Goal: Task Accomplishment & Management: Manage account settings

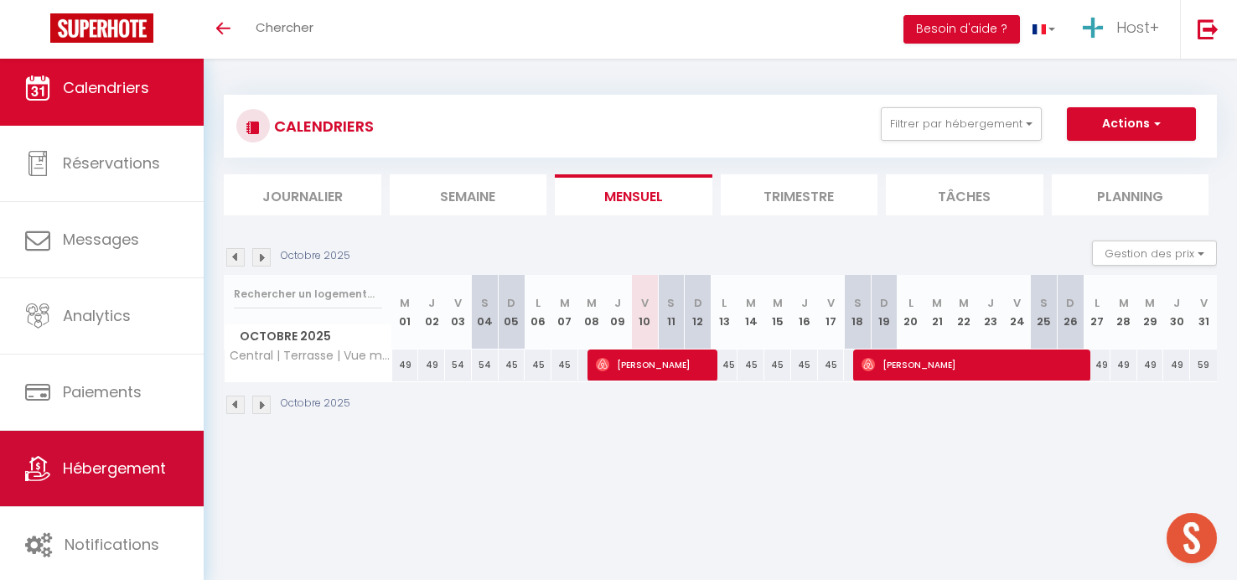
scroll to position [8, 0]
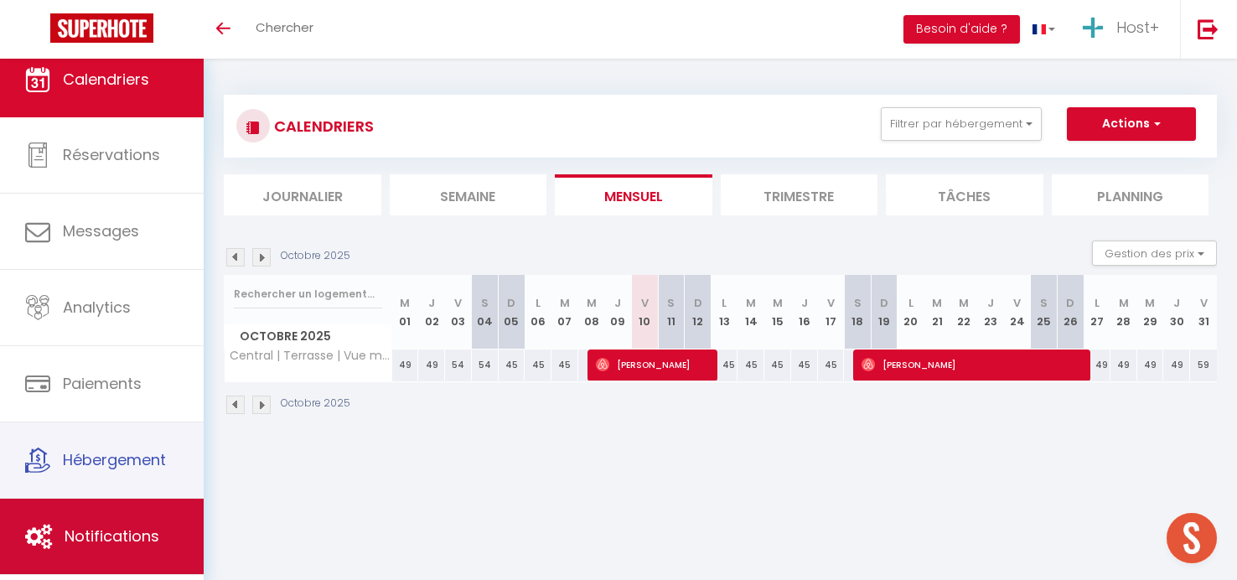
click at [121, 529] on span "Notifications" at bounding box center [112, 535] width 95 height 21
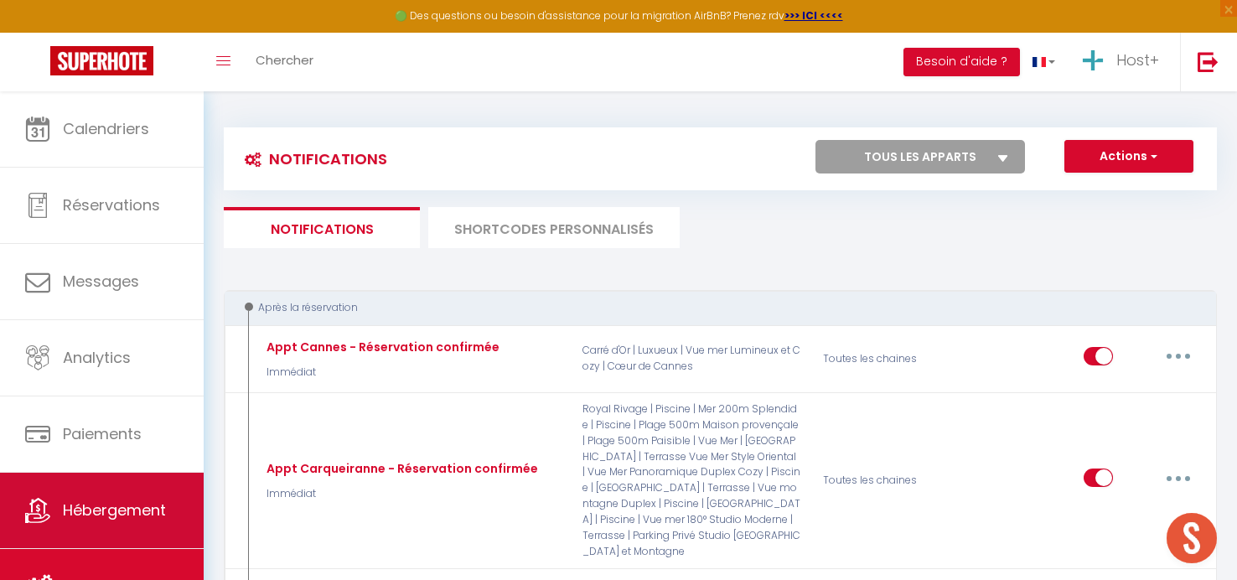
select select
checkbox input "false"
select select
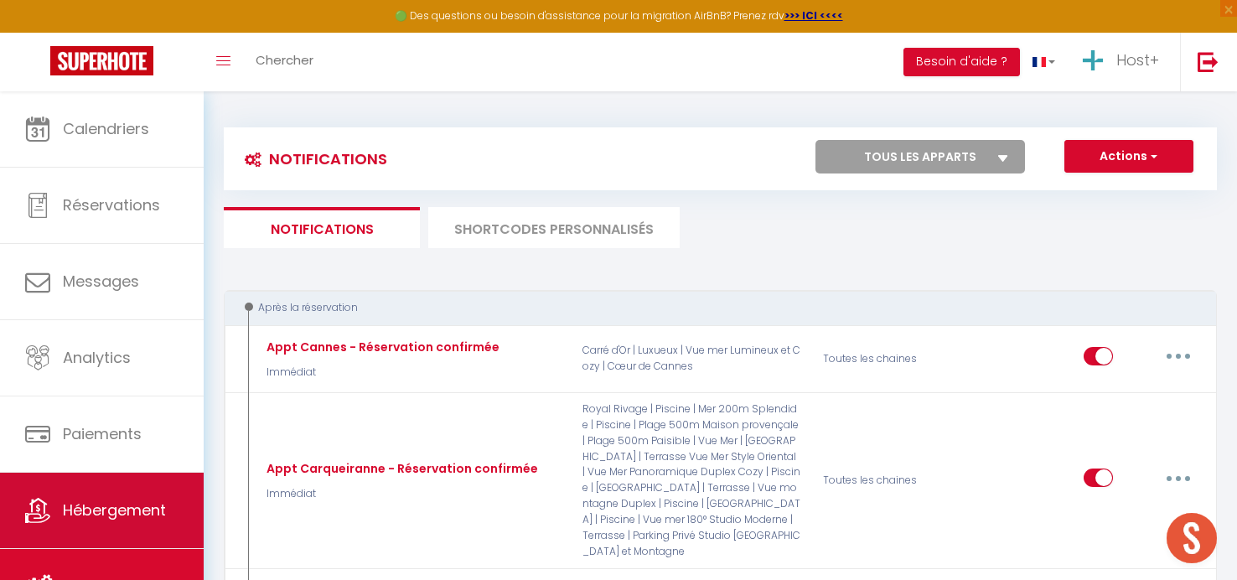
checkbox input "false"
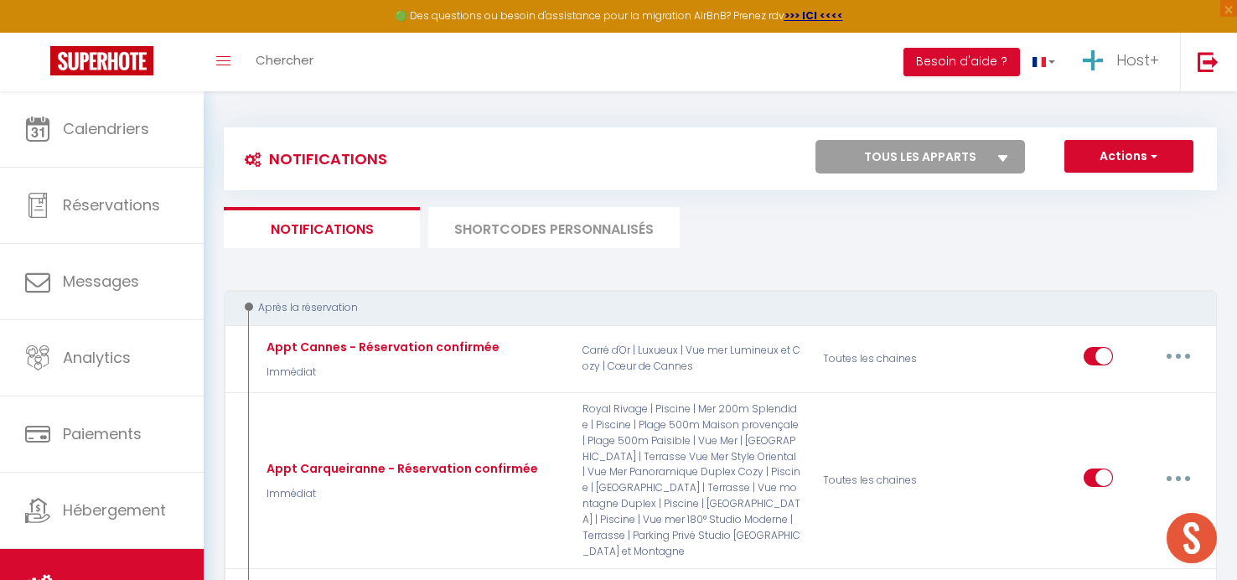
click at [895, 170] on select "Tous les apparts Central | Terrasse | Vue montagne Hypercentre | Vue Mer | Plag…" at bounding box center [920, 157] width 210 height 34
select select "72544"
click at [815, 140] on select "Tous les apparts Central | Terrasse | Vue montagne Hypercentre | Vue Mer | Plag…" at bounding box center [920, 157] width 210 height 34
select select
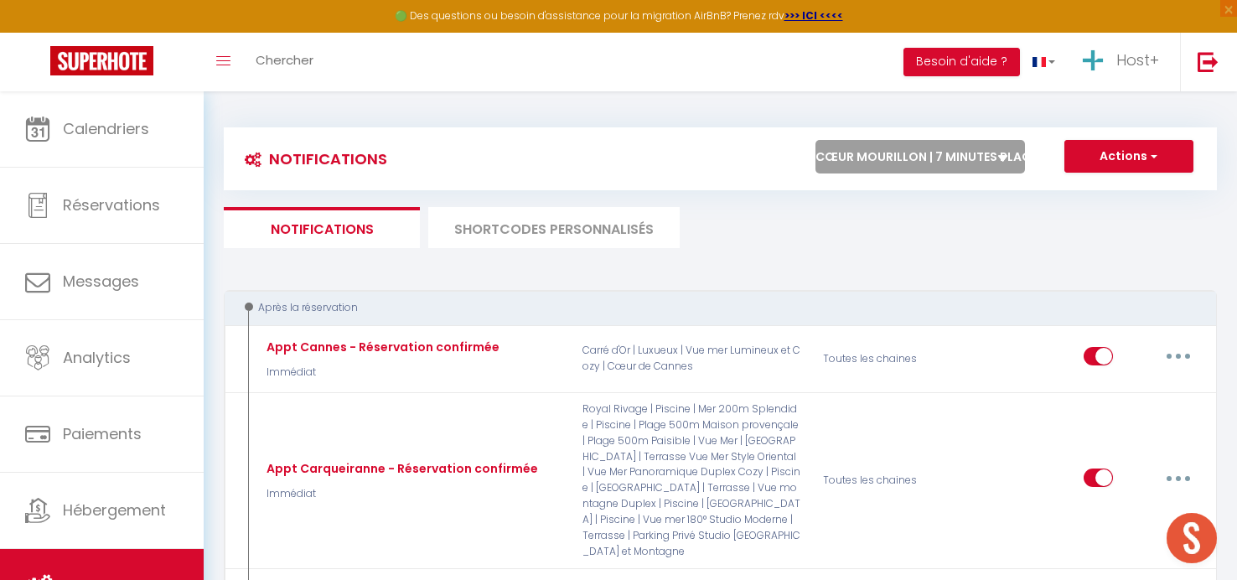
checkbox input "false"
select select
checkbox input "false"
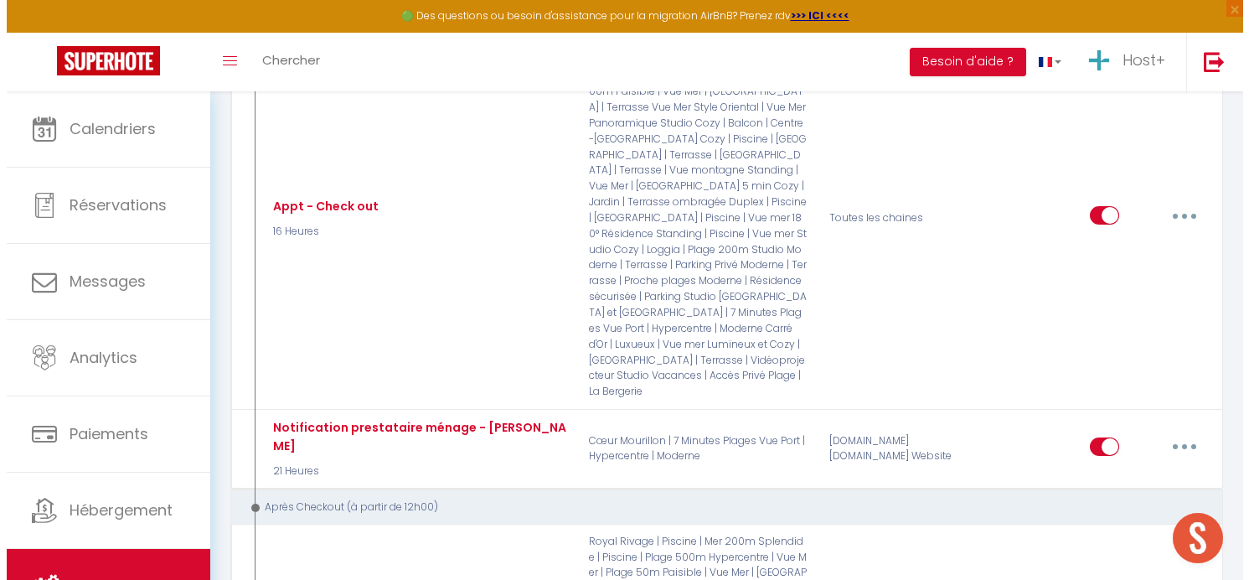
scroll to position [282, 0]
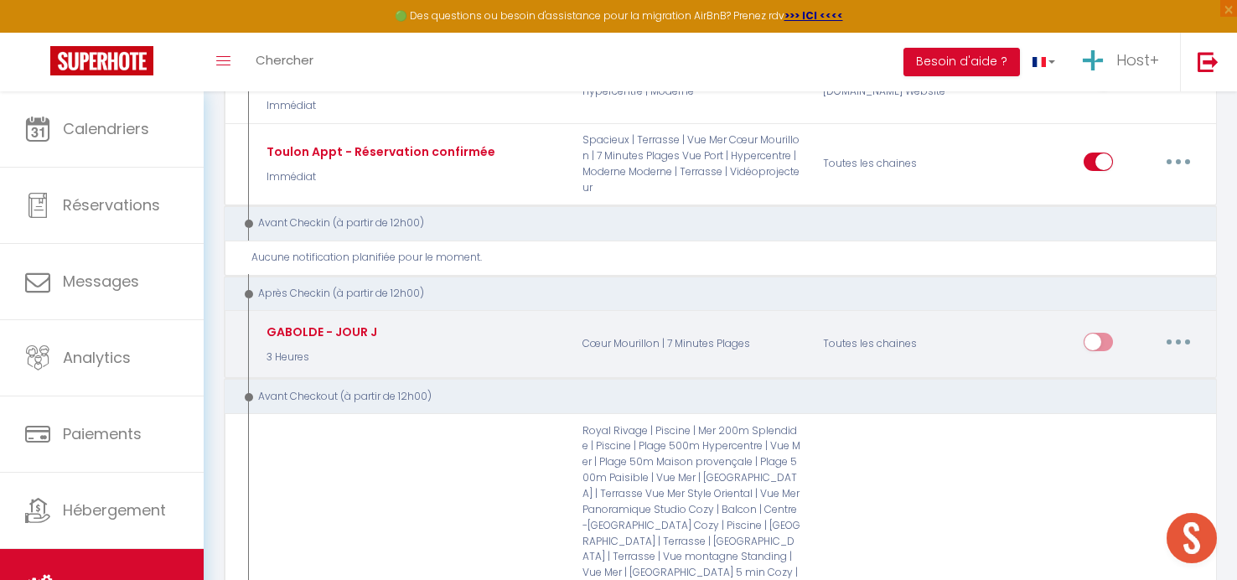
click at [1186, 330] on button "button" at bounding box center [1178, 342] width 47 height 27
click at [1105, 368] on link "Editer" at bounding box center [1135, 379] width 124 height 28
type input "GABOLDE - JOUR J"
select select "3"
select select "3 Heures"
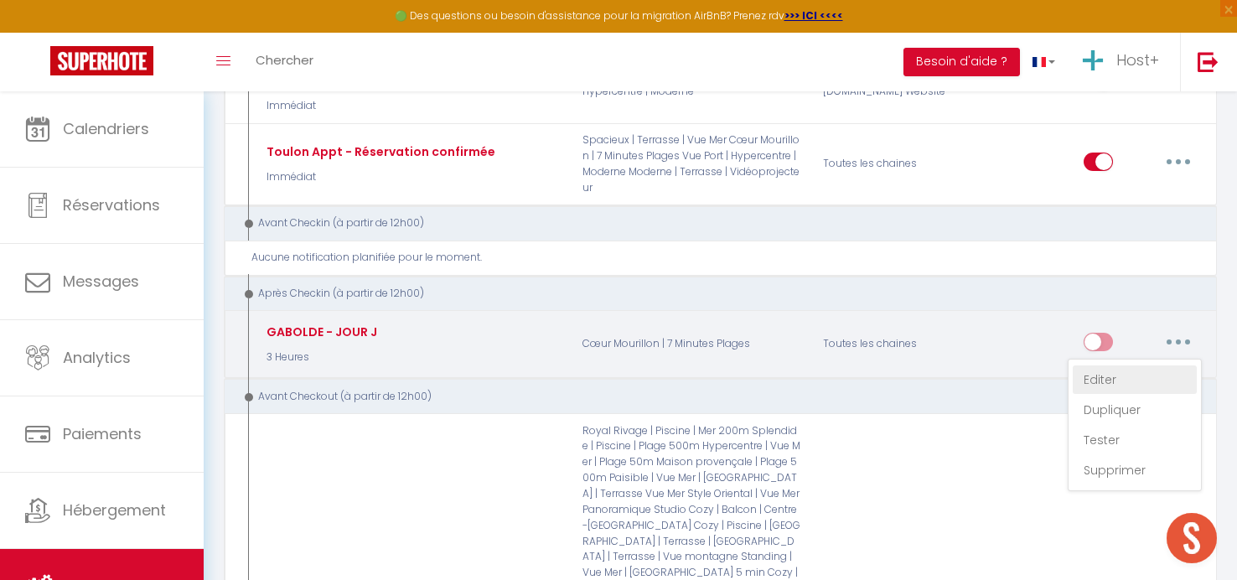
select select
checkbox input "true"
checkbox input "false"
radio input "true"
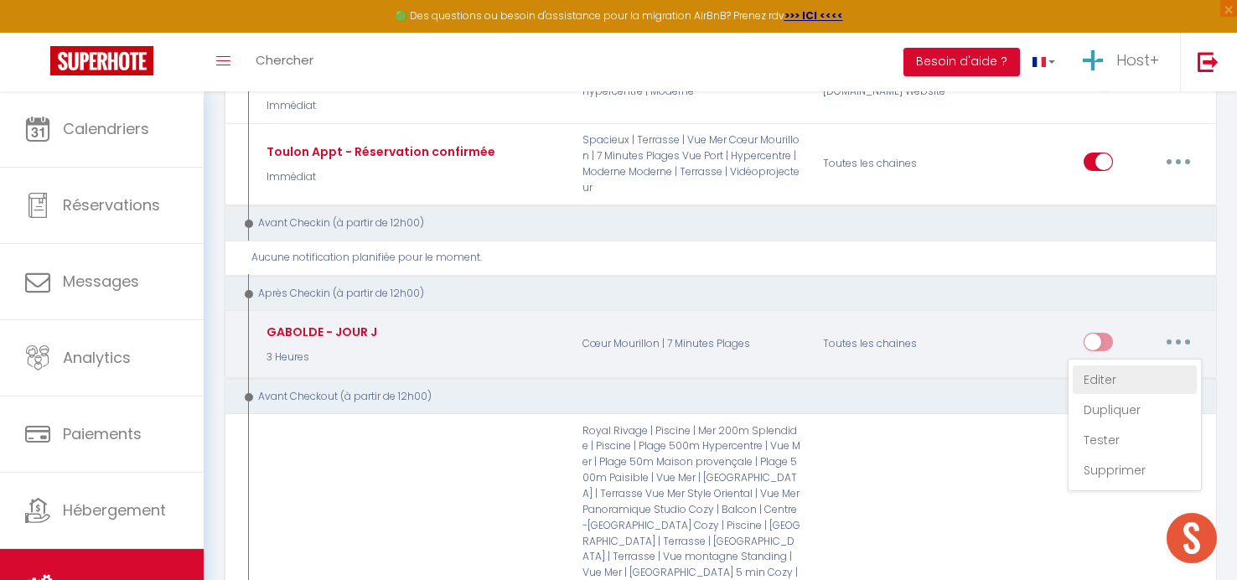
type input "Ça y est, votre séjour commence ! 🎉"
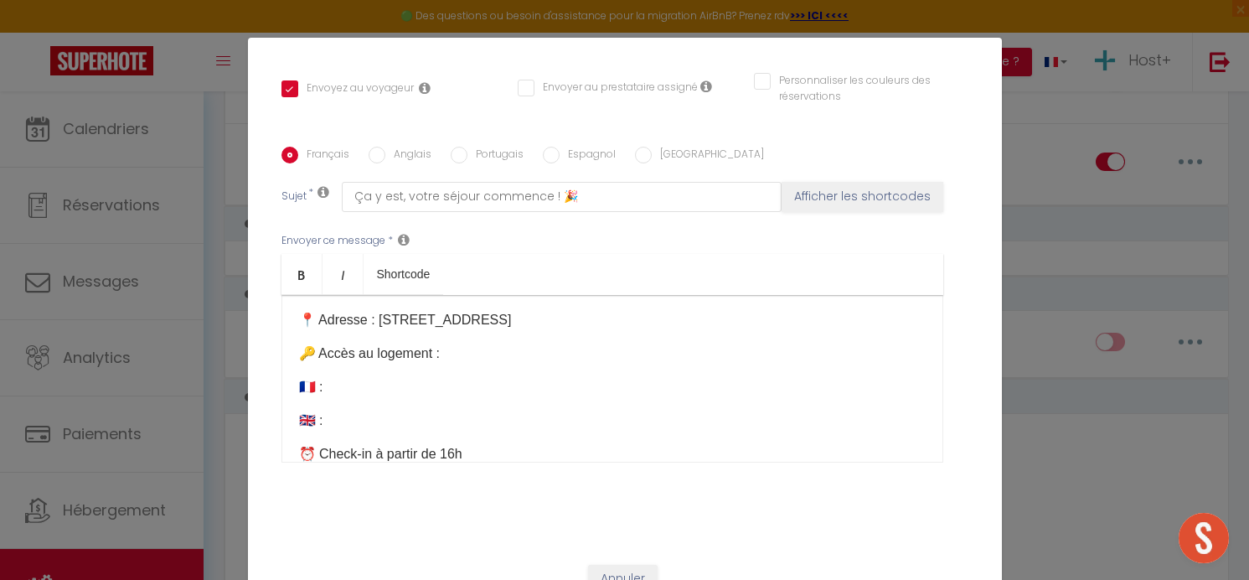
scroll to position [71, 0]
click at [354, 375] on p "🇫🇷 :" at bounding box center [612, 385] width 627 height 20
drag, startPoint x: 802, startPoint y: 365, endPoint x: 874, endPoint y: 366, distance: 72.1
click at [874, 375] on p "🇫🇷 : [URL][DOMAIN_NAME] ​" at bounding box center [612, 385] width 627 height 20
click at [349, 409] on p "🇬🇧 :" at bounding box center [612, 419] width 627 height 20
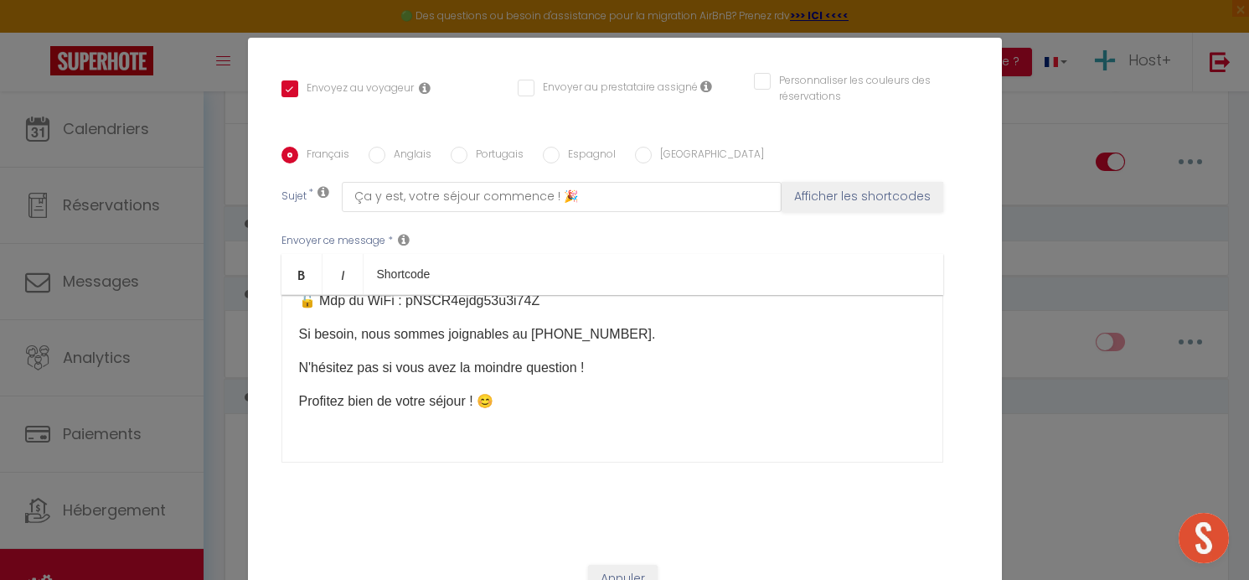
scroll to position [293, 0]
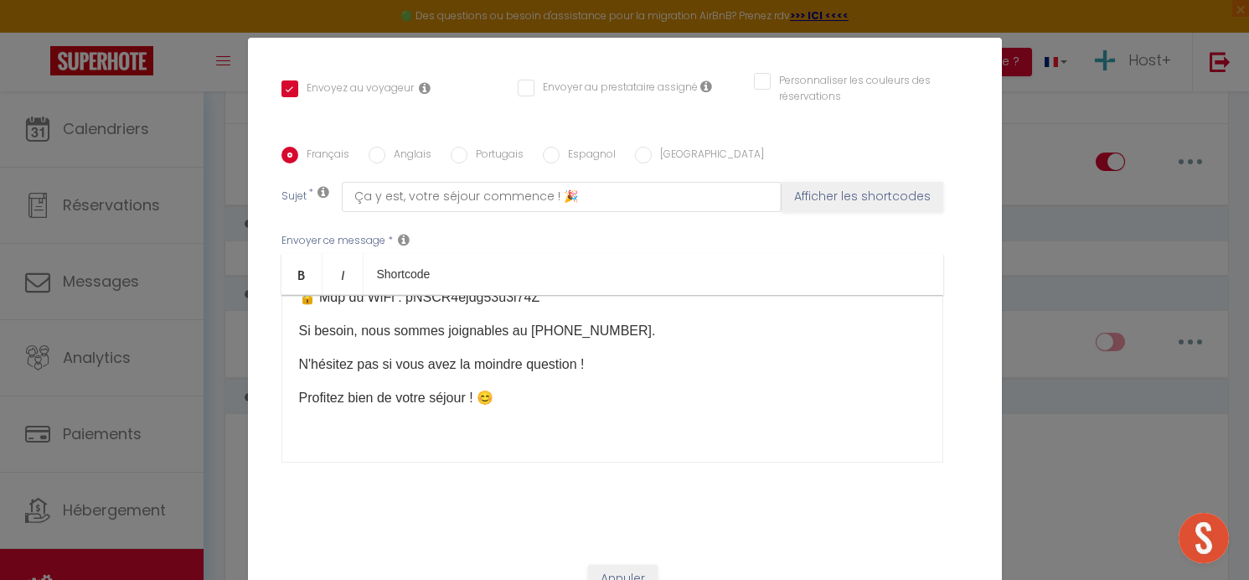
click at [515, 406] on div "​Bonjour [GUEST:FIRST_NAME]​, Ça y est, votre séjour commence ! 🎉 Voici toutes …" at bounding box center [613, 379] width 662 height 168
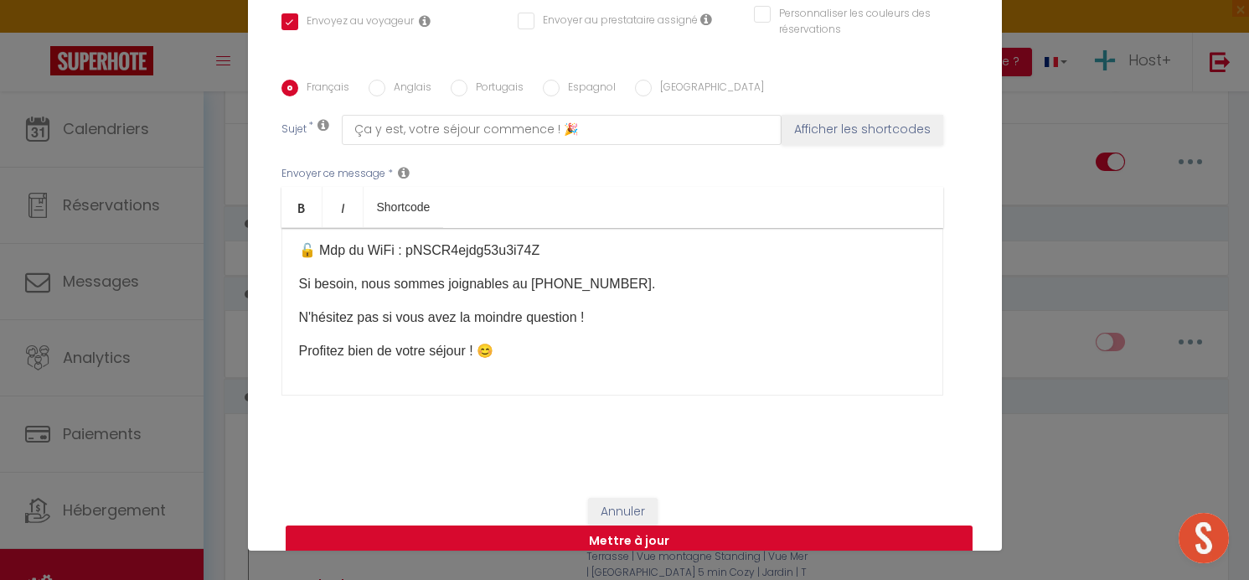
scroll to position [75, 0]
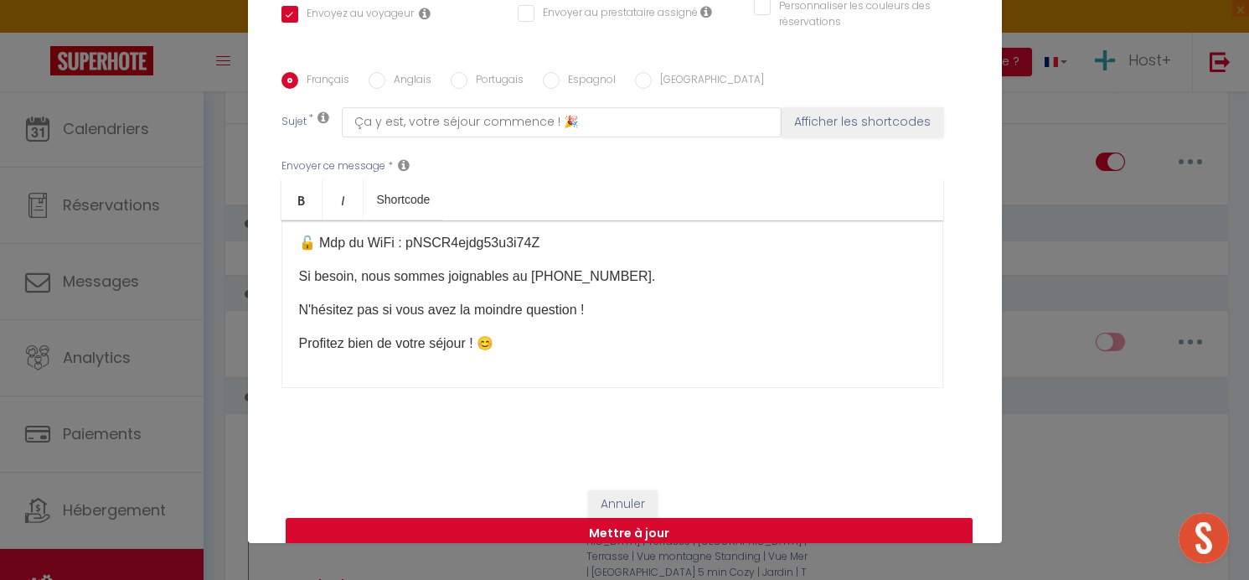
click at [654, 518] on button "Mettre à jour" at bounding box center [629, 534] width 687 height 32
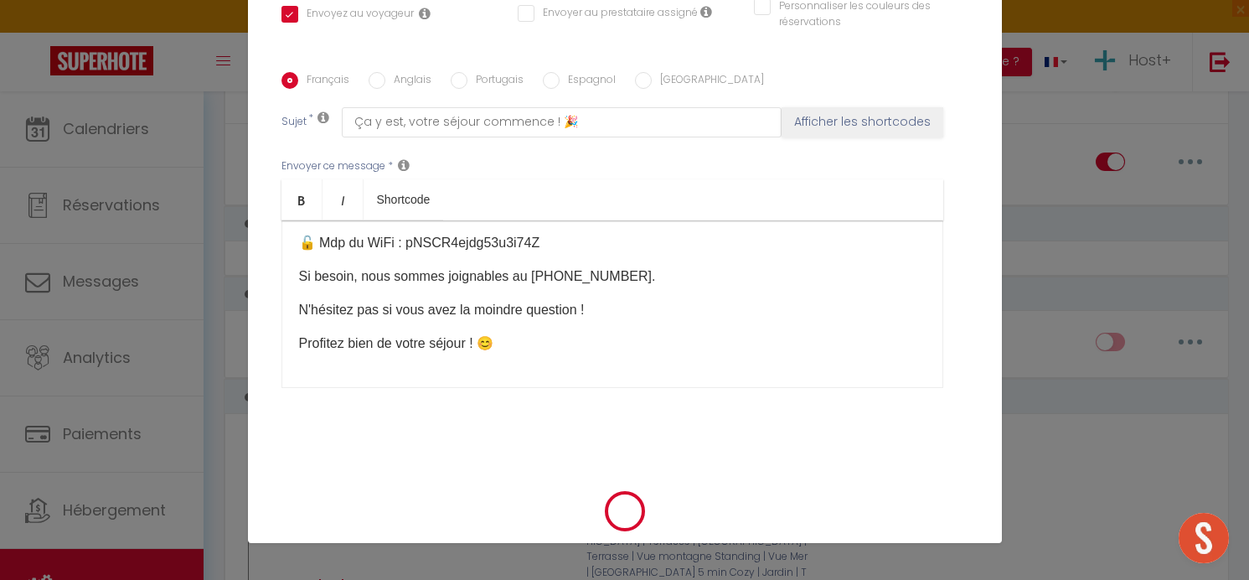
checkbox input "true"
checkbox input "false"
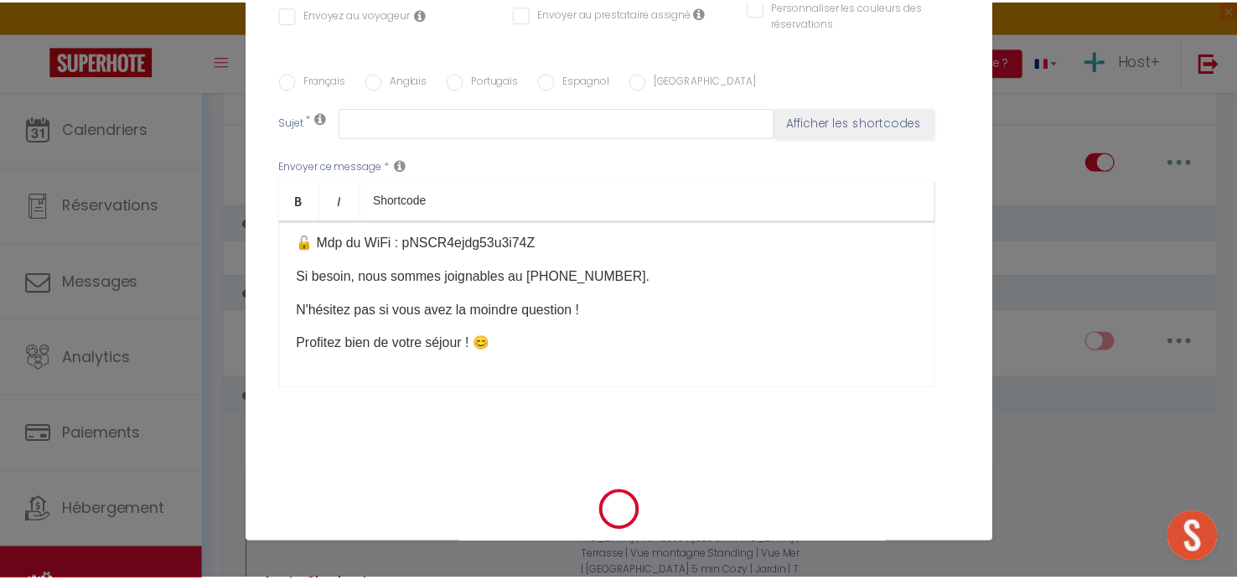
scroll to position [0, 0]
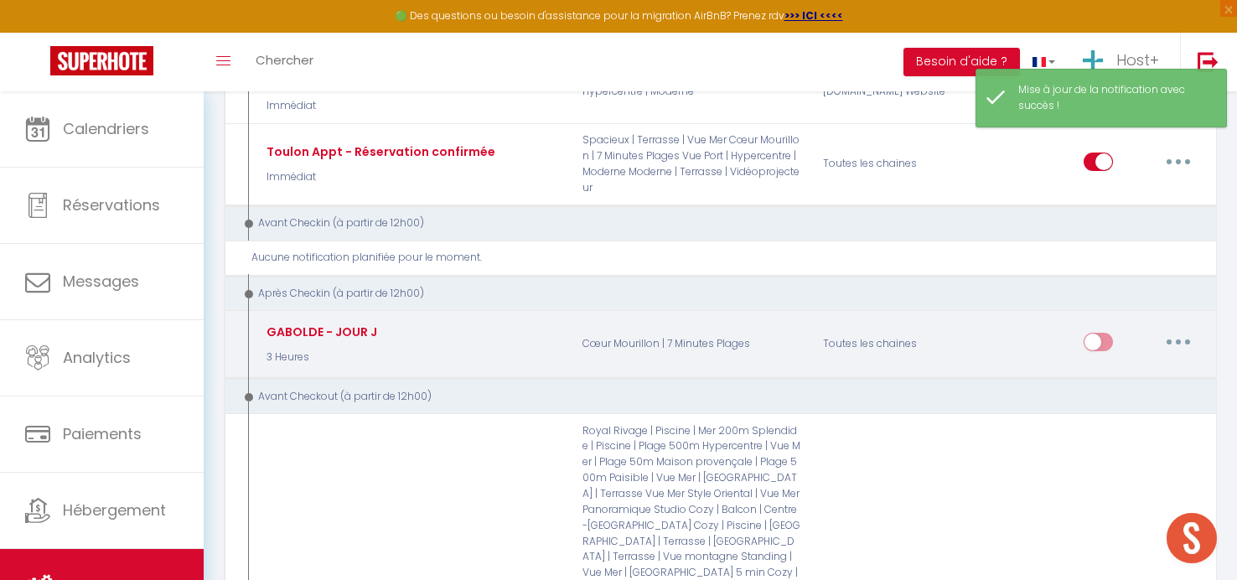
click at [1097, 333] on input "checkbox" at bounding box center [1098, 345] width 29 height 25
checkbox input "true"
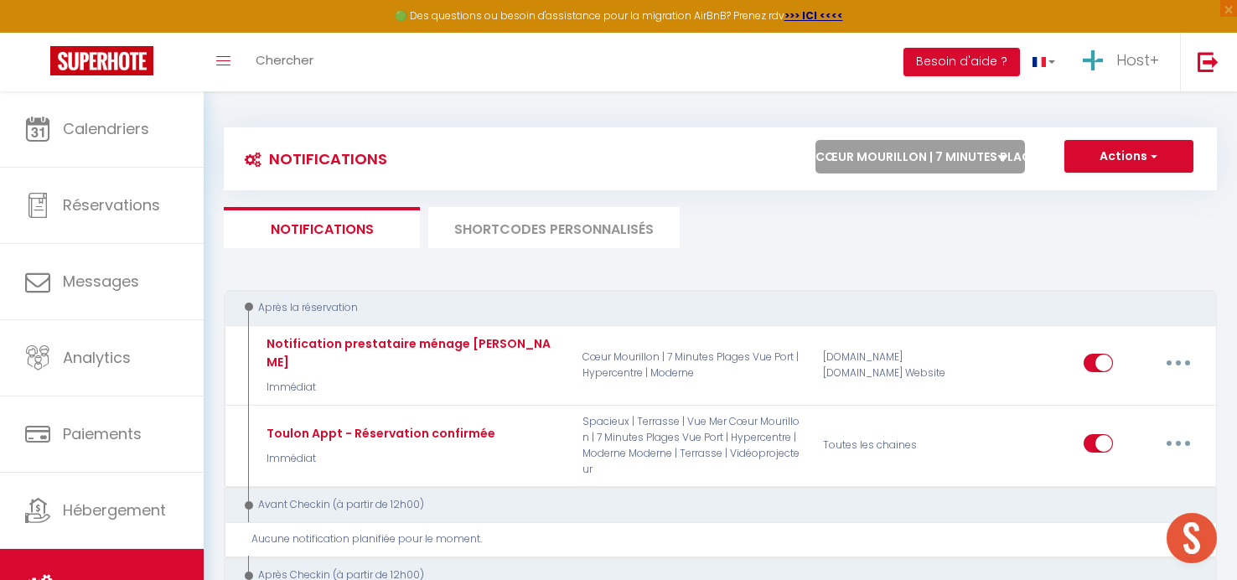
click at [890, 158] on select "Tous les apparts Central | Terrasse | Vue montagne Hypercentre | Vue Mer | Plag…" at bounding box center [920, 157] width 210 height 34
select select "68035"
click at [815, 140] on select "Tous les apparts Central | Terrasse | Vue montagne Hypercentre | Vue Mer | Plag…" at bounding box center [920, 157] width 210 height 34
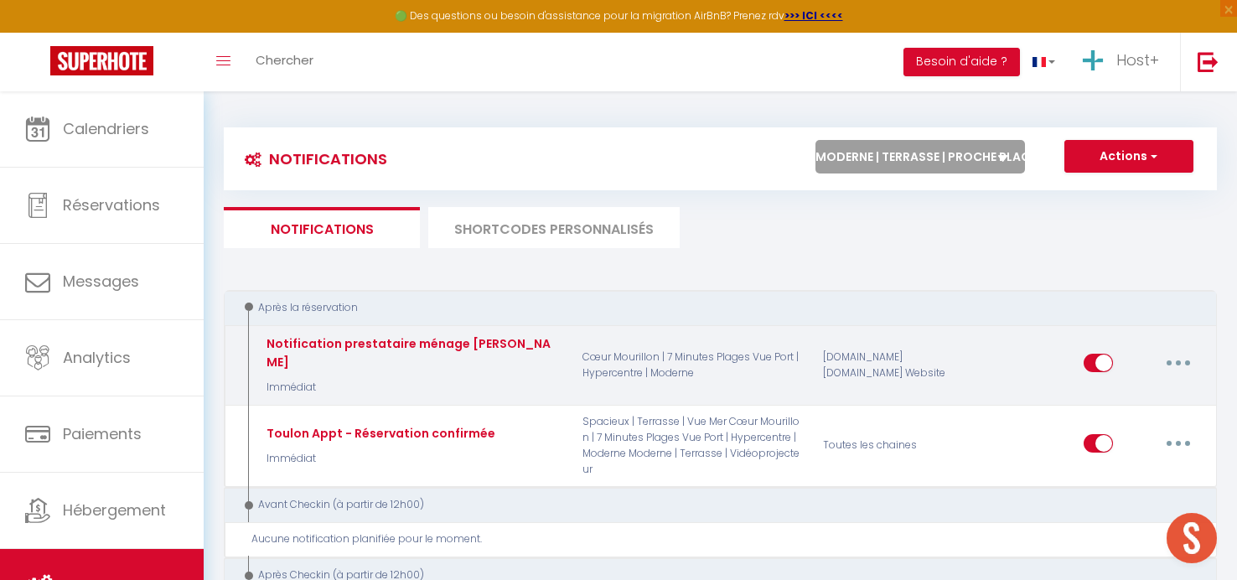
checkbox input "true"
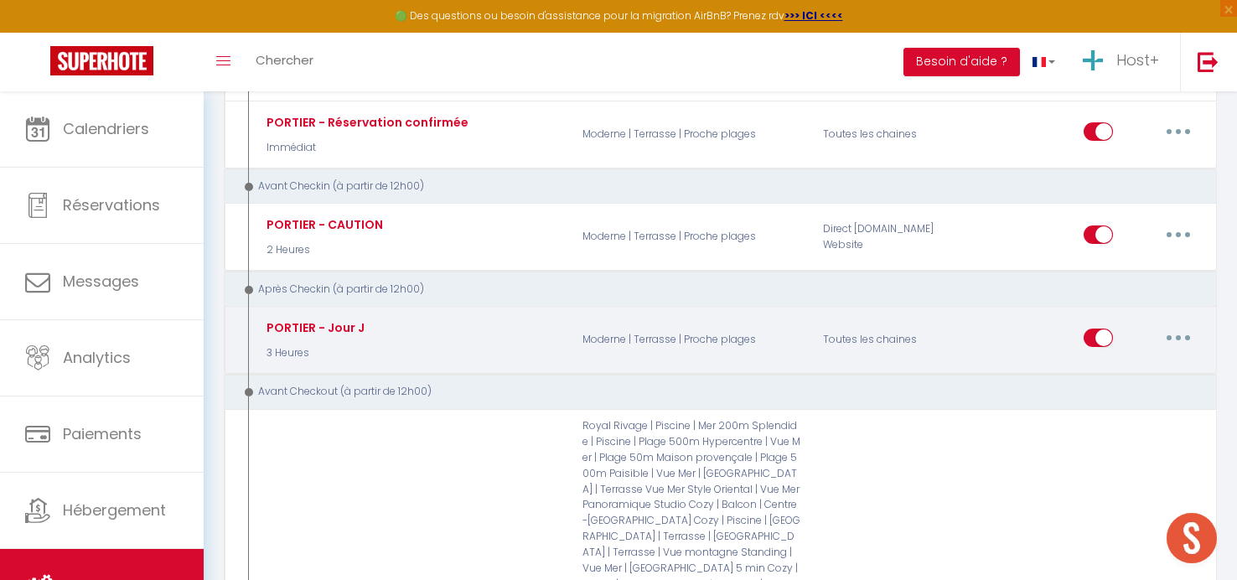
scroll to position [446, 0]
click at [1173, 340] on button "button" at bounding box center [1178, 340] width 47 height 27
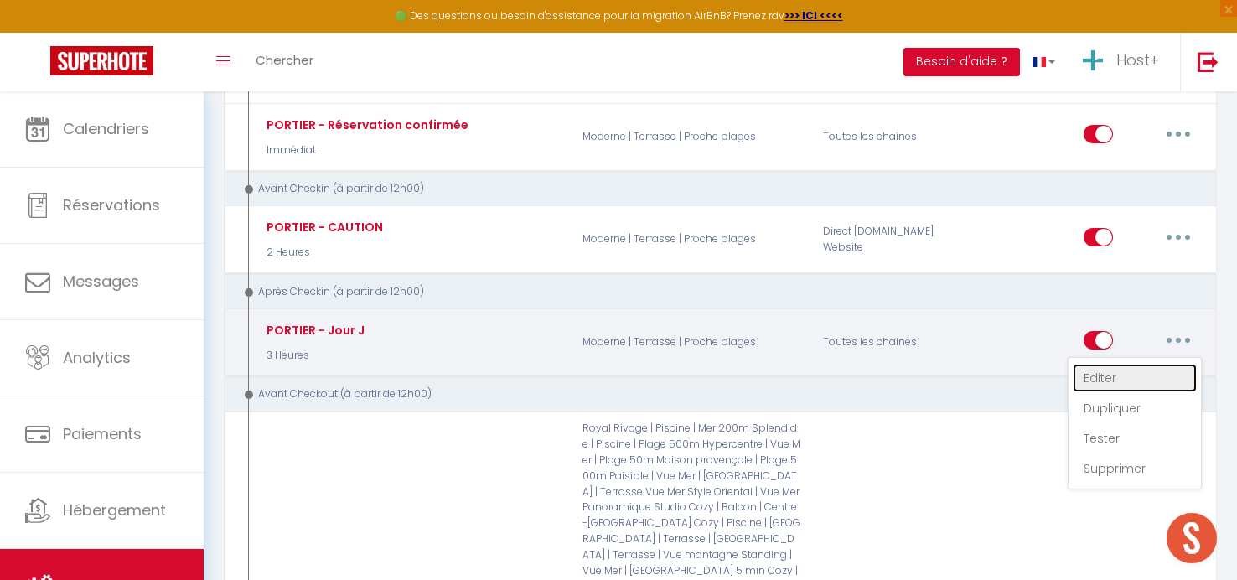
click at [1102, 367] on link "Editer" at bounding box center [1135, 378] width 124 height 28
type input "PORTIER - Jour J"
select select "3"
select select "3 Heures"
select select
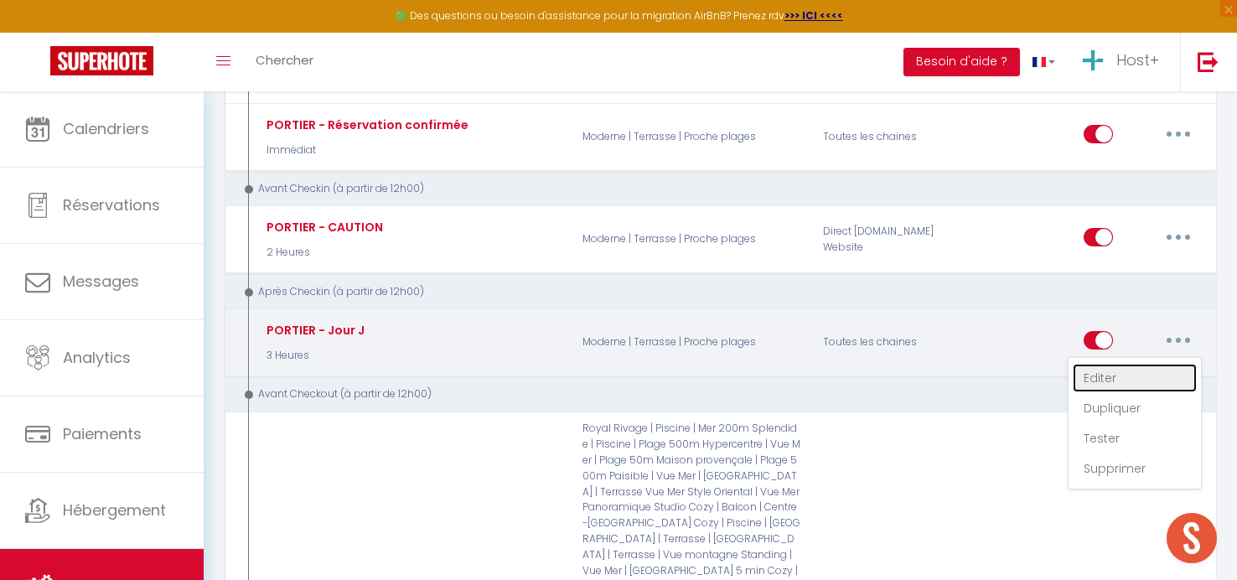
checkbox input "true"
checkbox input "false"
radio input "true"
type input "Ça y est, votre séjour commence ! 🎉"
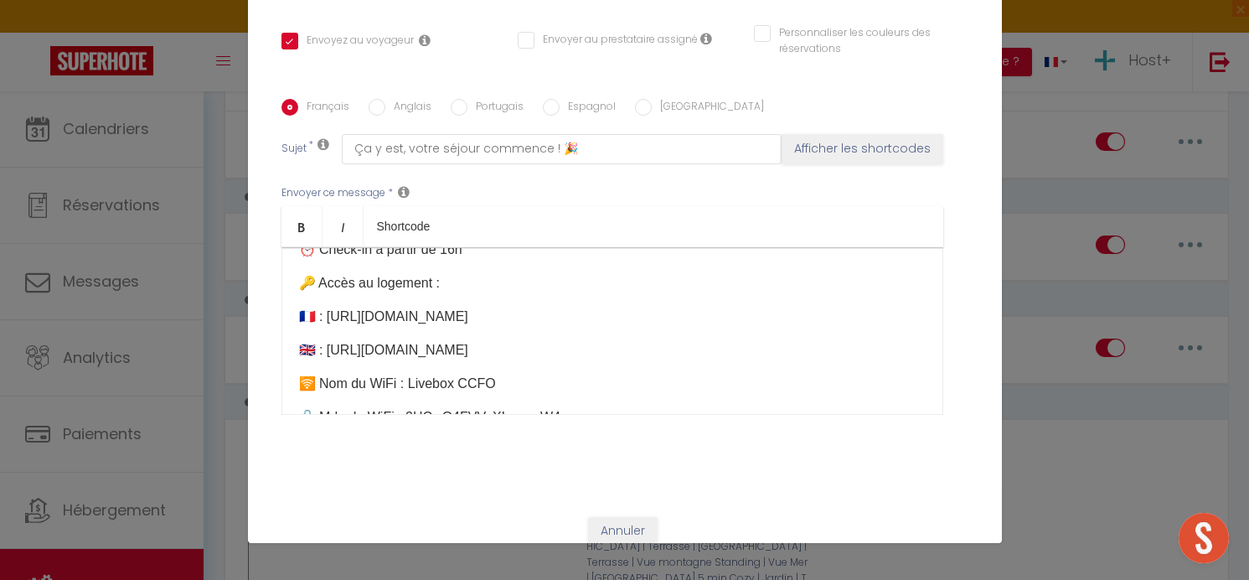
scroll to position [122, 0]
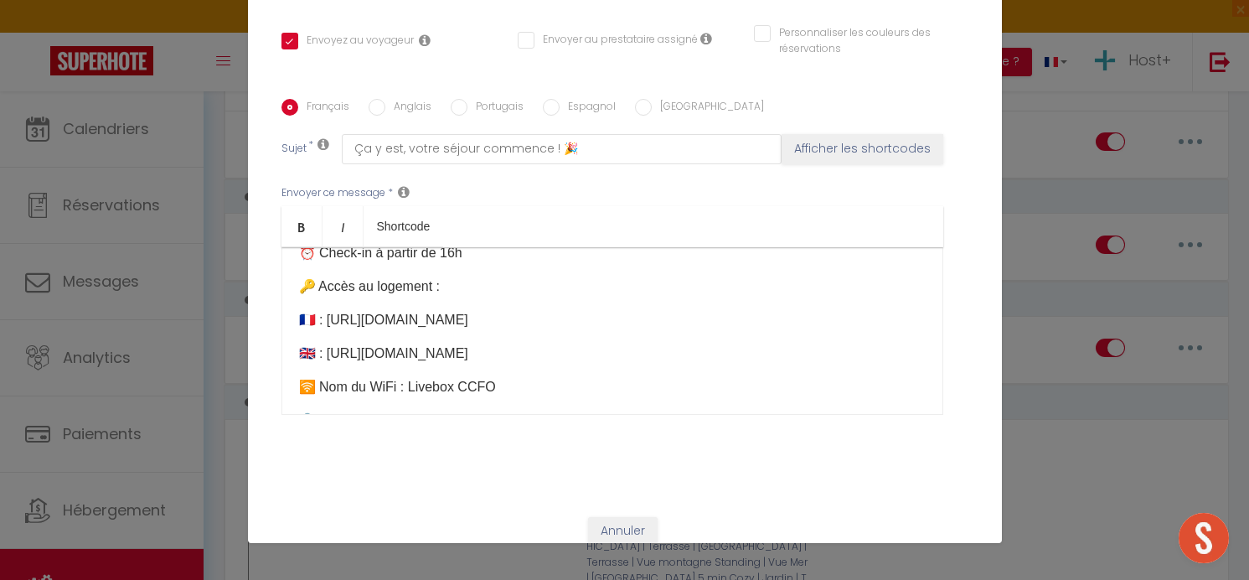
drag, startPoint x: 324, startPoint y: 294, endPoint x: 809, endPoint y: 300, distance: 484.4
click at [809, 310] on p "🇫🇷 : ​​​[URL][DOMAIN_NAME]​​" at bounding box center [612, 320] width 627 height 20
drag, startPoint x: 325, startPoint y: 332, endPoint x: 789, endPoint y: 329, distance: 464.3
click at [789, 344] on p "🇬🇧 : ​[URL][DOMAIN_NAME]​​" at bounding box center [612, 354] width 627 height 20
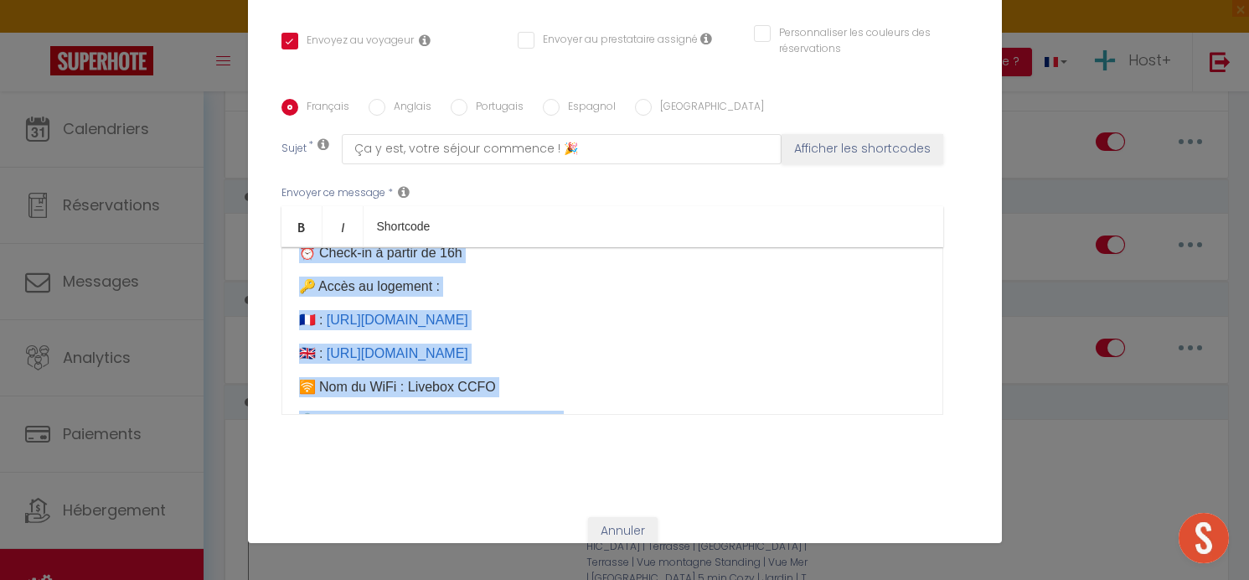
copy div "Bonjour [GUEST:FIRST_NAME]​, Ça y est, votre séjour commence ! 🎉 Voici toutes l…"
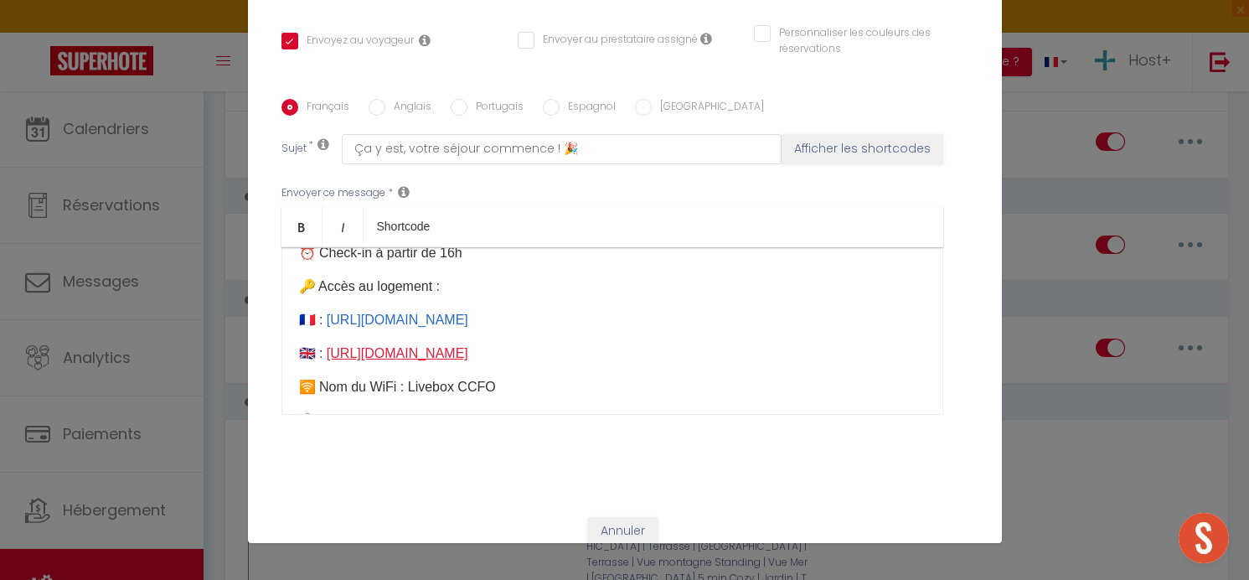
scroll to position [0, 0]
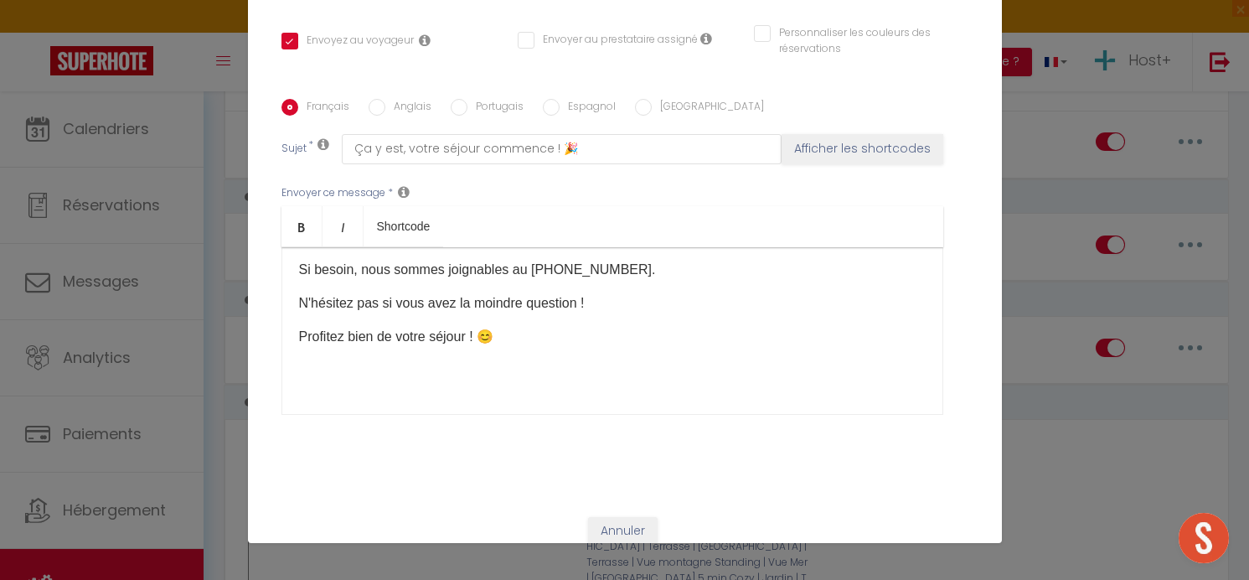
click at [432, 371] on div "Bonjour [GUEST:FIRST_NAME]​, Ça y est, votre séjour commence ! 🎉 Voici toutes l…" at bounding box center [613, 331] width 662 height 168
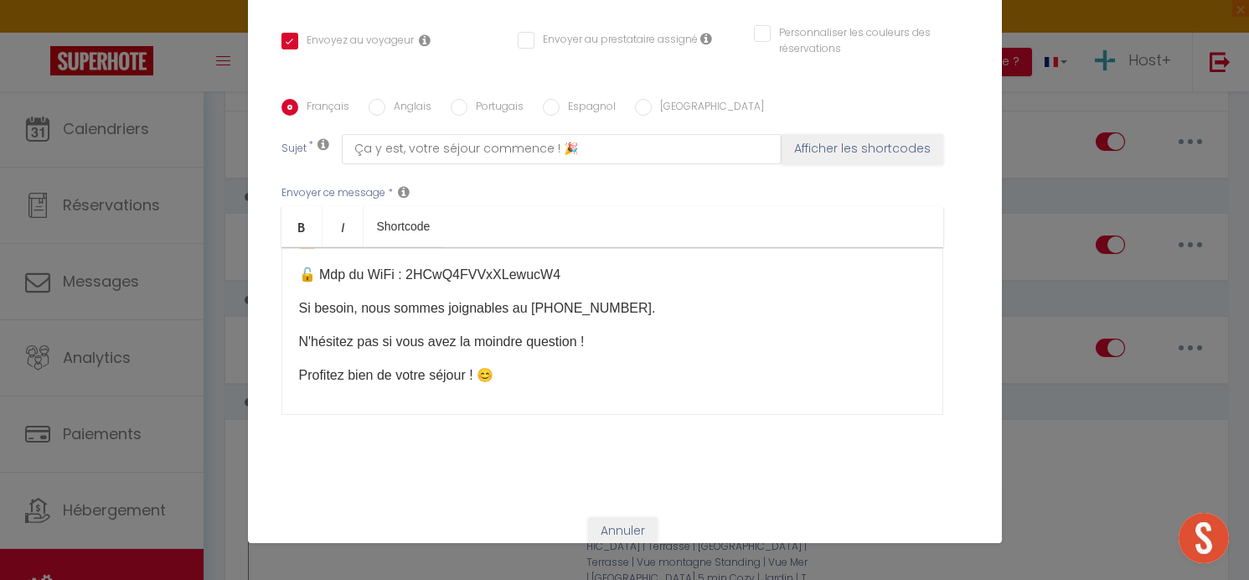
scroll to position [273, 0]
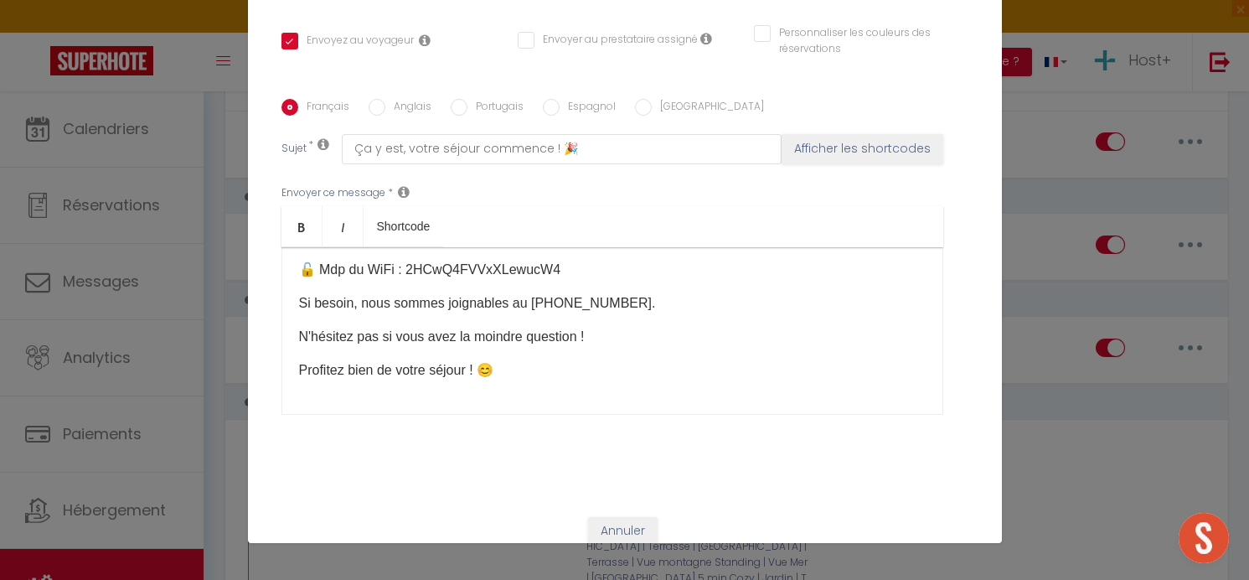
click at [619, 545] on button "Mettre à jour" at bounding box center [629, 561] width 687 height 32
checkbox input "true"
checkbox input "false"
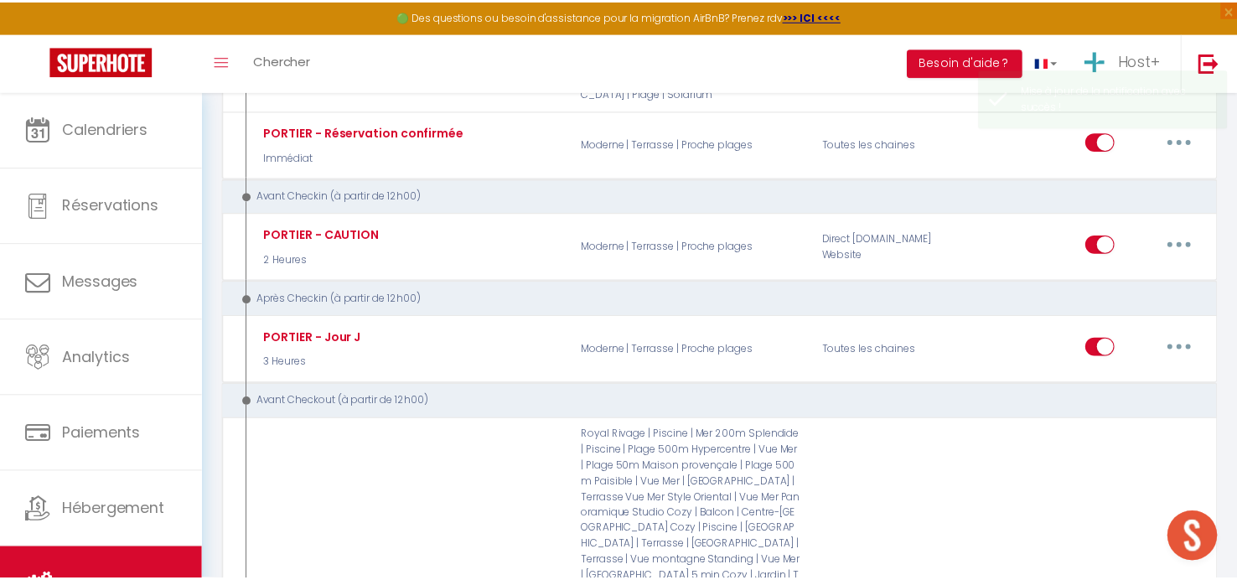
scroll to position [446, 0]
